Goal: Navigation & Orientation: Find specific page/section

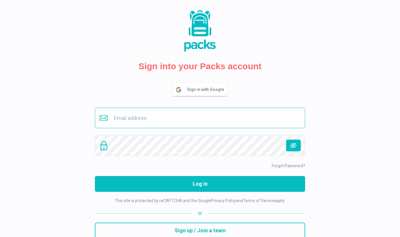
type input "[EMAIL_ADDRESS][DOMAIN_NAME]"
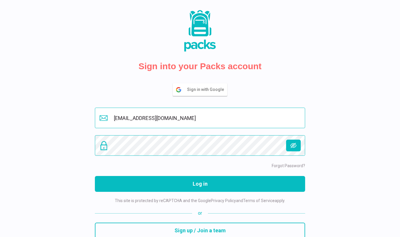
click at [200, 184] on button "Log in" at bounding box center [200, 184] width 210 height 16
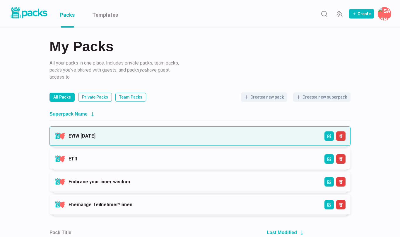
click at [96, 137] on link "EYIW 3 - April 2025" at bounding box center [82, 136] width 27 height 6
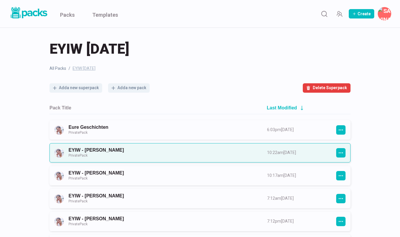
click at [205, 150] on link "EYIW - Melanie Stauber Private Pack" at bounding box center [163, 152] width 188 height 11
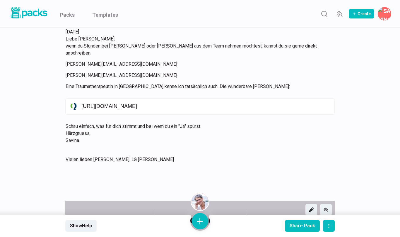
scroll to position [256, 0]
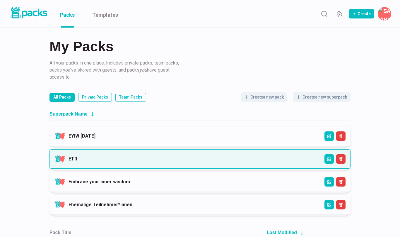
click at [77, 160] on link "ETR" at bounding box center [73, 159] width 9 height 6
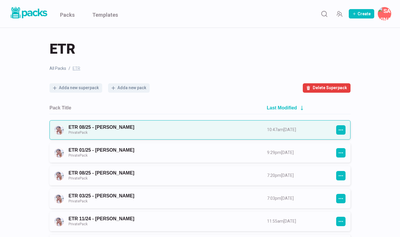
click at [145, 129] on link "ETR 08/25 - Hanna Heidemann Private Pack" at bounding box center [163, 129] width 188 height 11
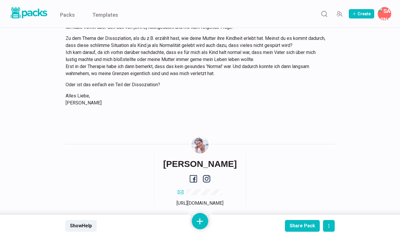
scroll to position [1112, 0]
